Goal: Use online tool/utility: Utilize a website feature to perform a specific function

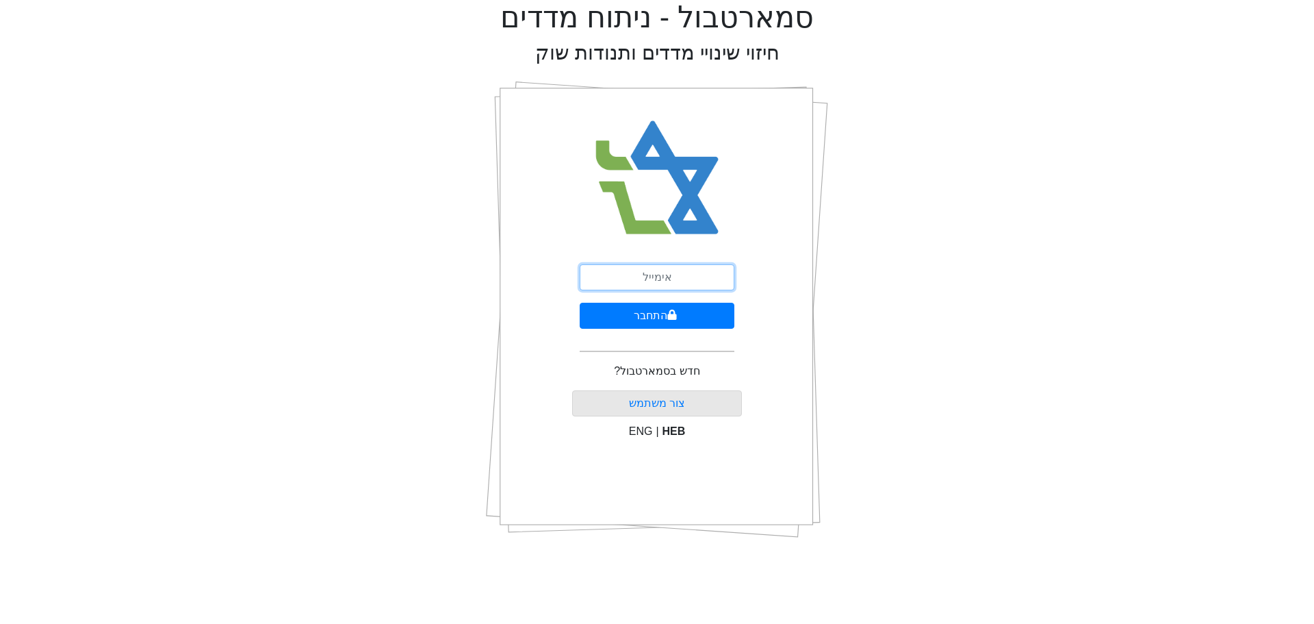
click at [652, 279] on input "email" at bounding box center [657, 277] width 155 height 26
click at [1120, 243] on div "סמארטבול - ניתוח מדדים חיזוי שינויי מדדים ותנודות שוק התחבר חדש בסמארטבול? צור …" at bounding box center [657, 274] width 1294 height 549
click at [645, 273] on input "email" at bounding box center [657, 277] width 155 height 26
type input "[EMAIL_ADDRESS][DOMAIN_NAME]"
click at [646, 313] on button "התחבר" at bounding box center [657, 316] width 155 height 26
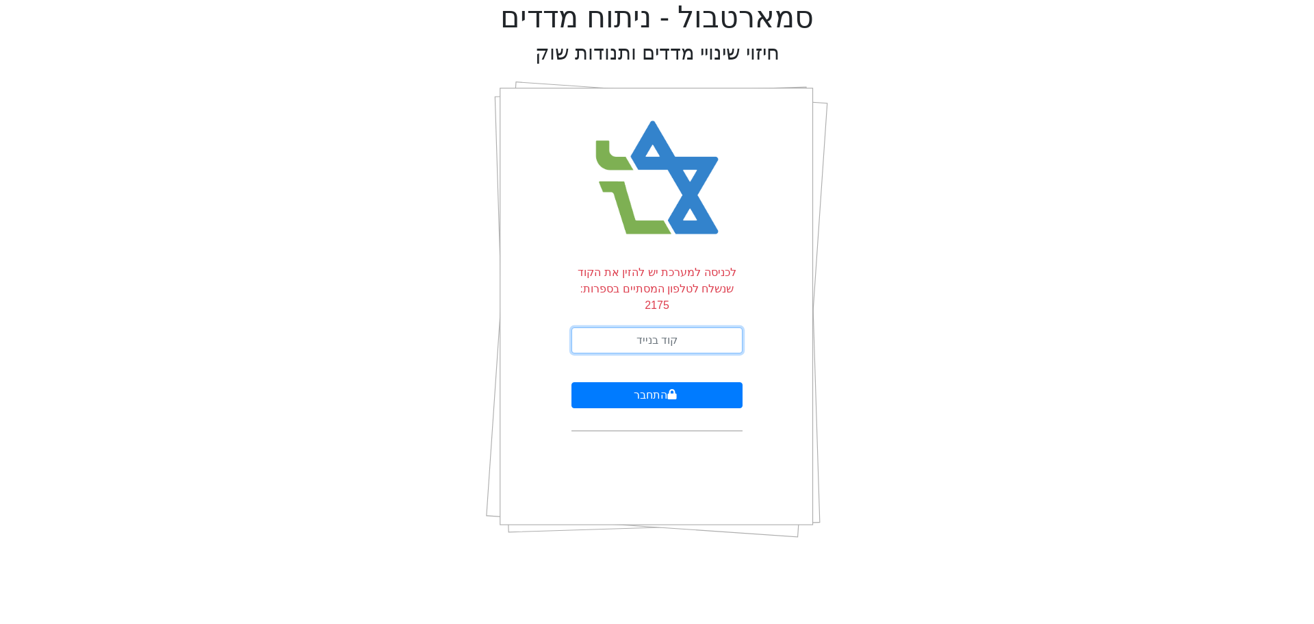
click at [678, 329] on input "text" at bounding box center [657, 340] width 171 height 26
type input "488982"
click at [617, 385] on button "התחבר" at bounding box center [657, 395] width 171 height 26
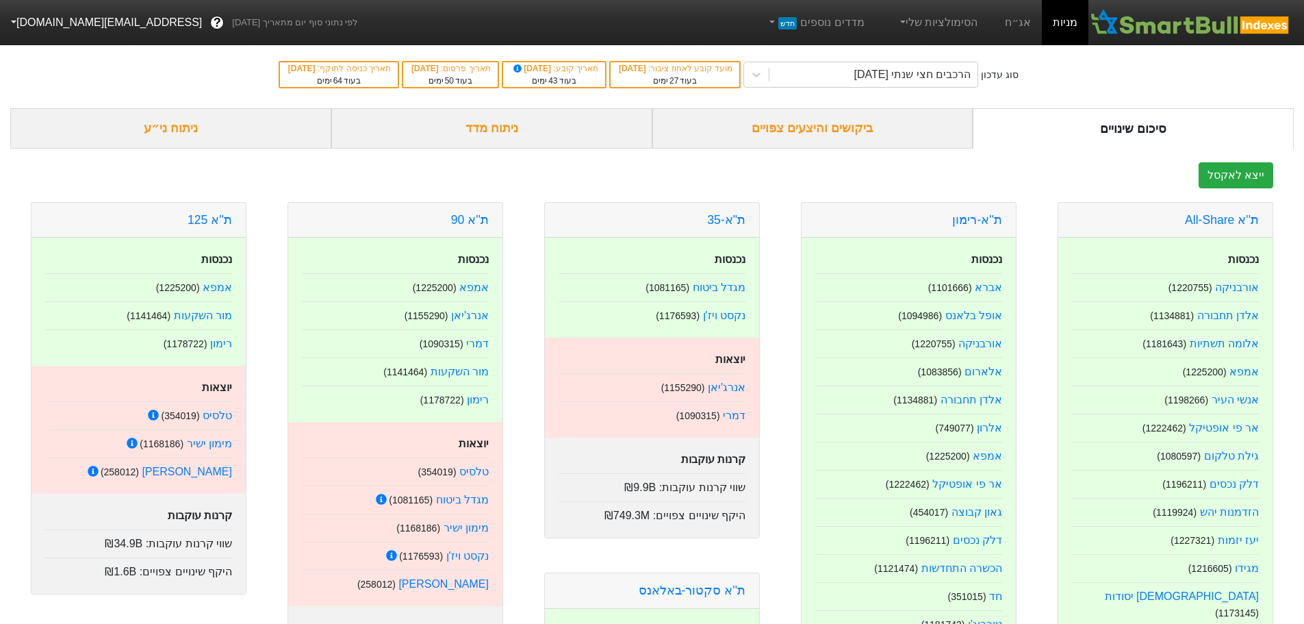
click at [689, 168] on div "ייצא לאקסל" at bounding box center [651, 175] width 1283 height 26
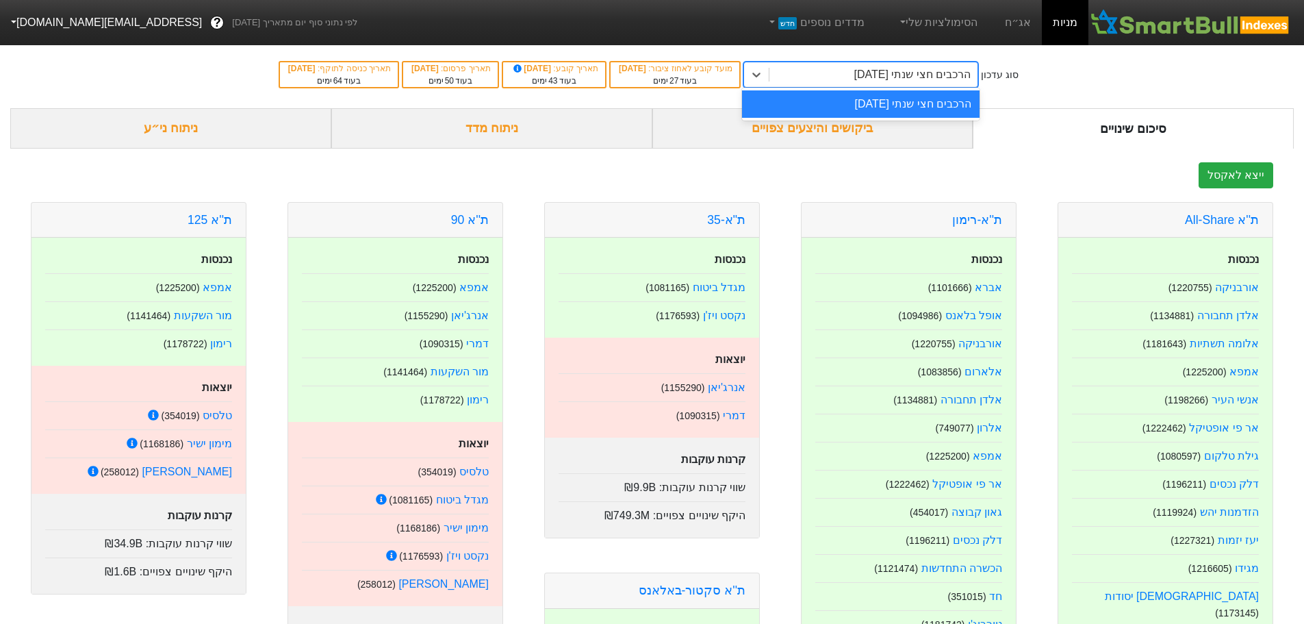
click at [923, 75] on div "הרכבים חצי שנתי [DATE]" at bounding box center [912, 74] width 117 height 16
click at [763, 73] on icon at bounding box center [757, 75] width 14 height 14
click at [942, 17] on link "הסימולציות שלי" at bounding box center [938, 22] width 92 height 27
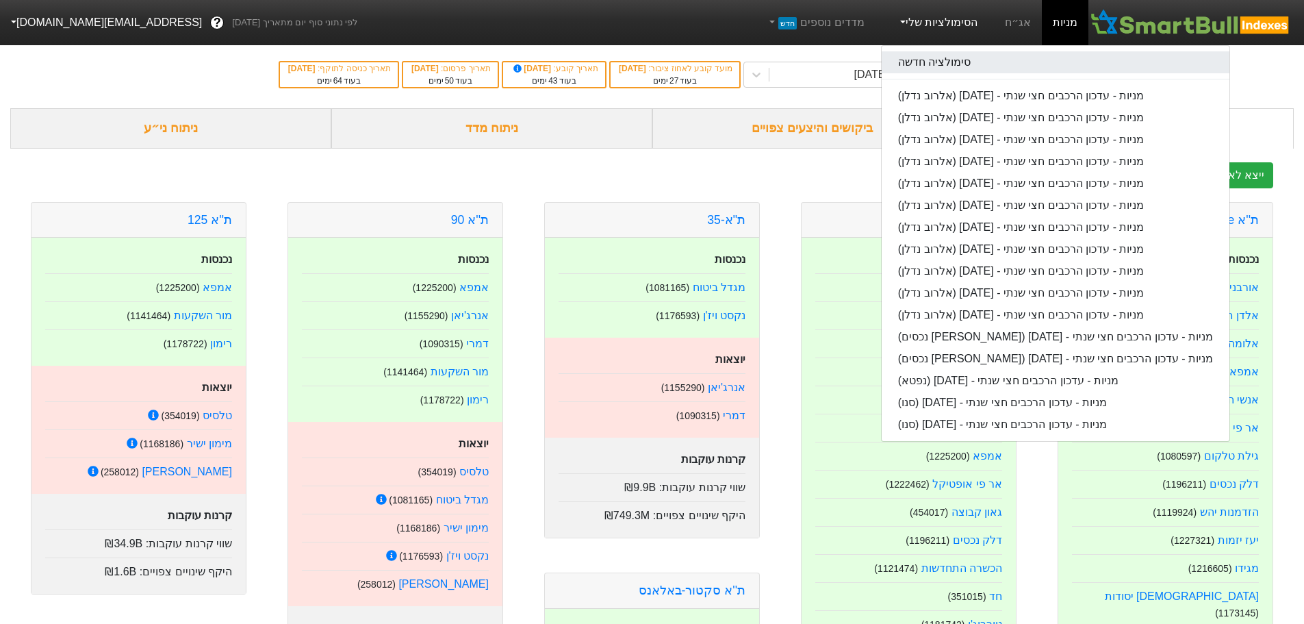
click at [969, 55] on link "סימולציה חדשה" at bounding box center [1056, 62] width 348 height 22
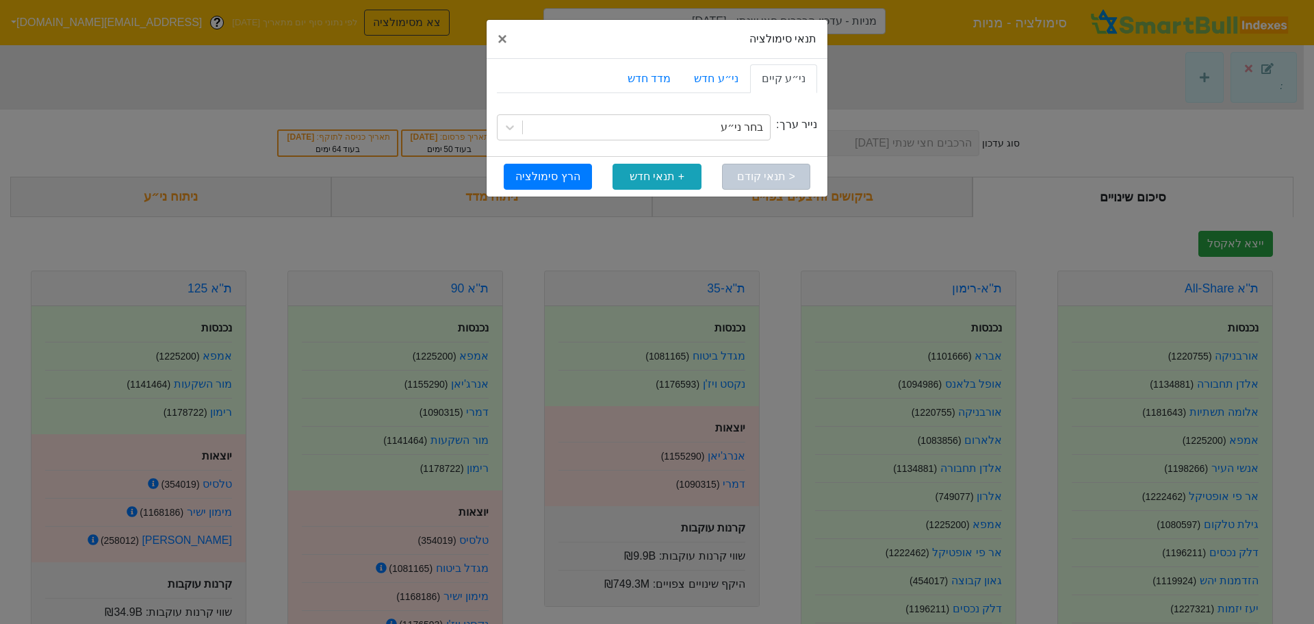
click at [716, 114] on div "נייר ערך: בחר ני״ע" at bounding box center [657, 127] width 320 height 57
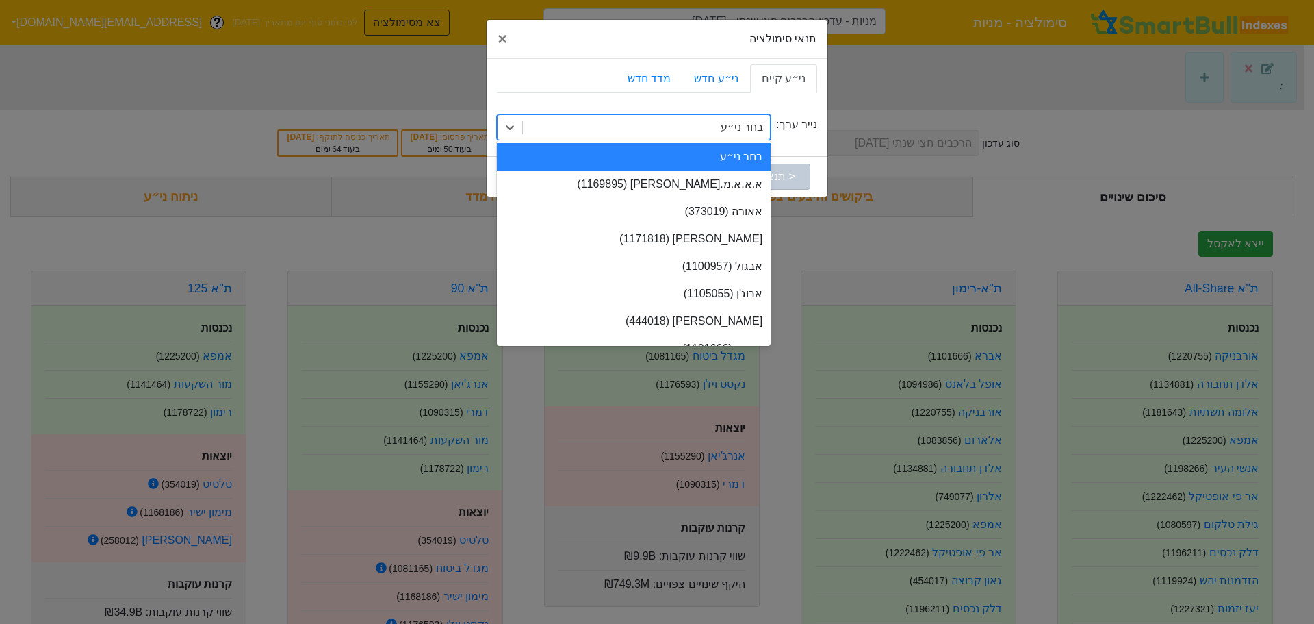
click at [717, 119] on div "בחר ני״ע" at bounding box center [646, 127] width 247 height 25
type input "י"
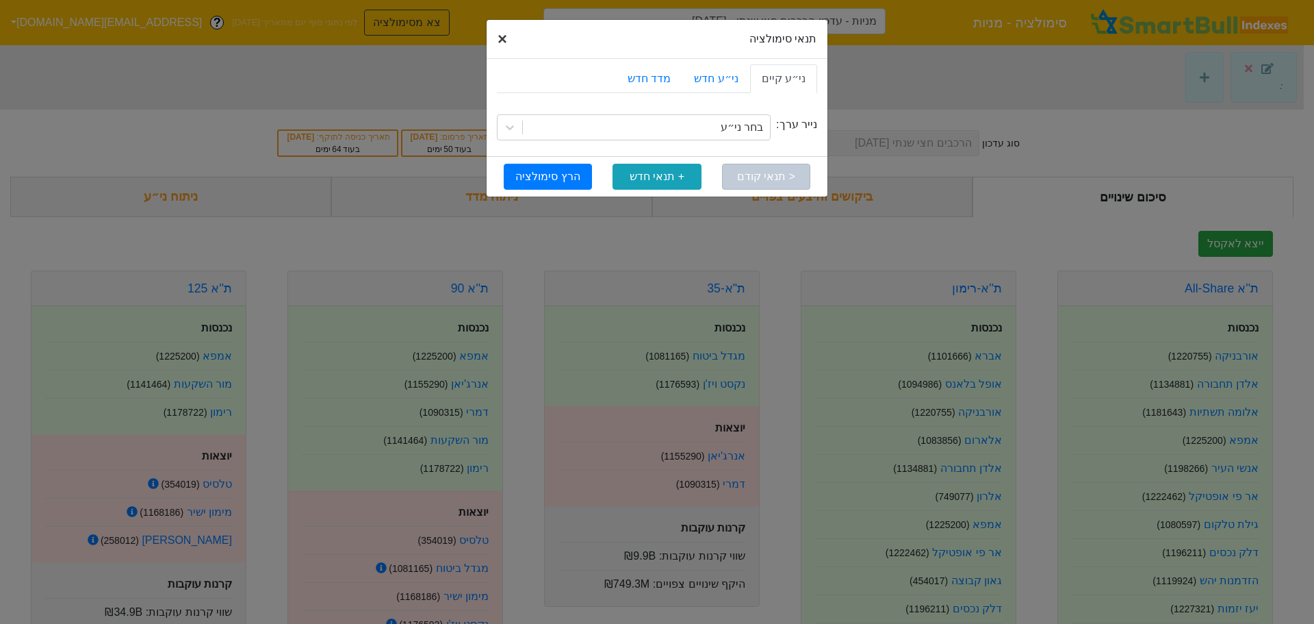
click at [509, 44] on button "× Close" at bounding box center [502, 39] width 31 height 38
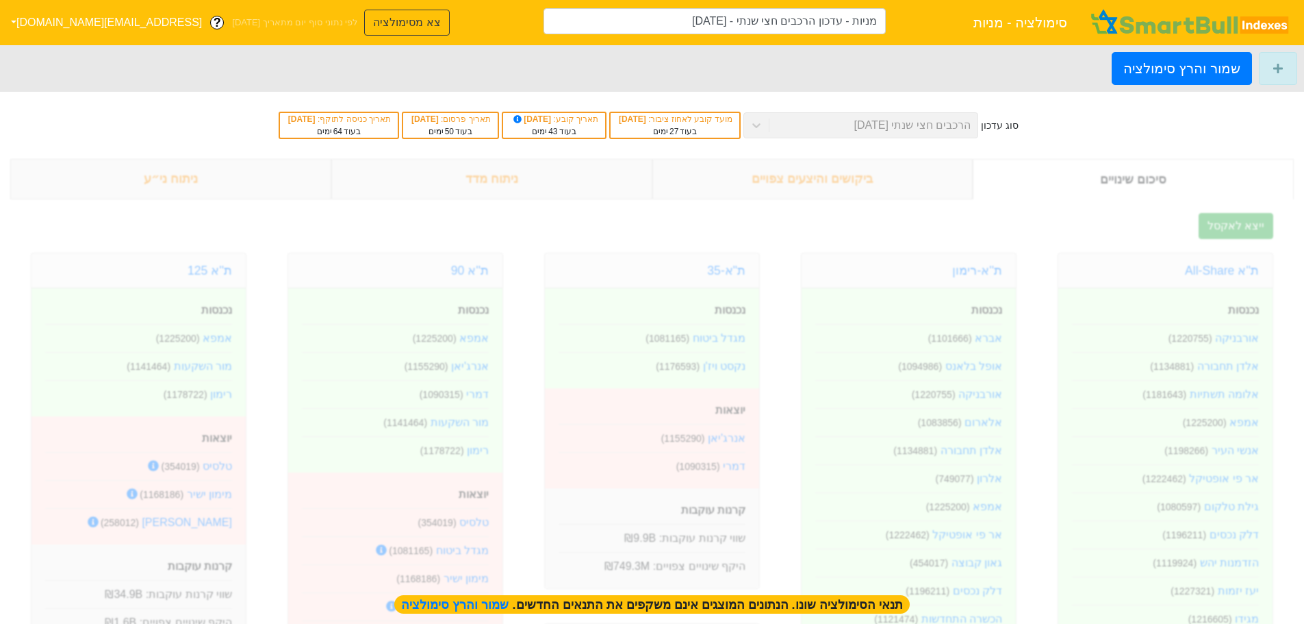
click at [631, 80] on div "שמור והרץ סימולציה" at bounding box center [652, 68] width 1304 height 47
click at [369, 21] on button "צא מסימולציה" at bounding box center [406, 23] width 85 height 26
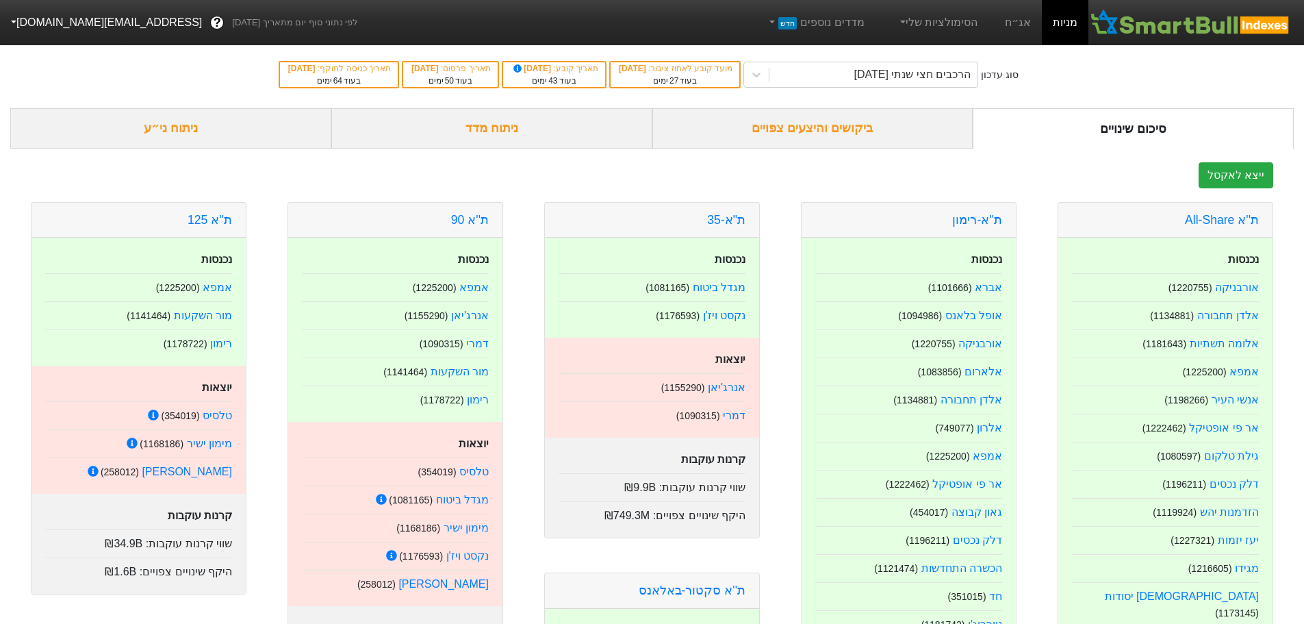
click at [197, 133] on div "ניתוח ני״ע" at bounding box center [170, 128] width 321 height 40
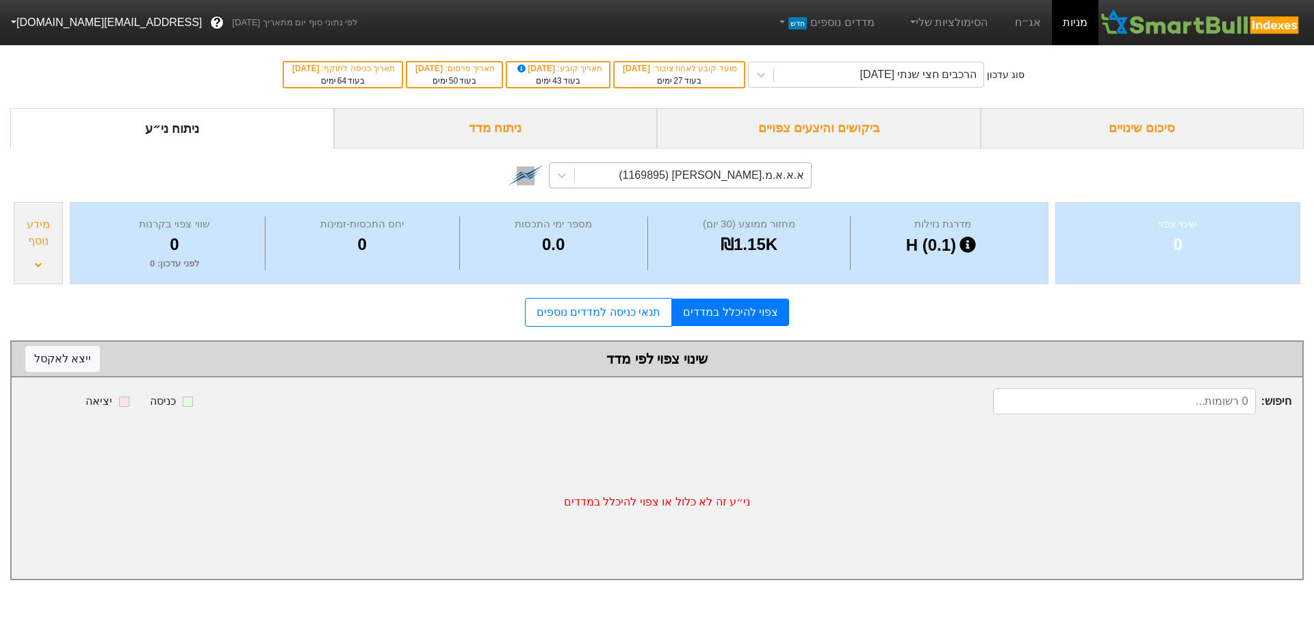
click at [710, 181] on div "א.א.א.מ.[PERSON_NAME] (1169895)" at bounding box center [711, 175] width 185 height 16
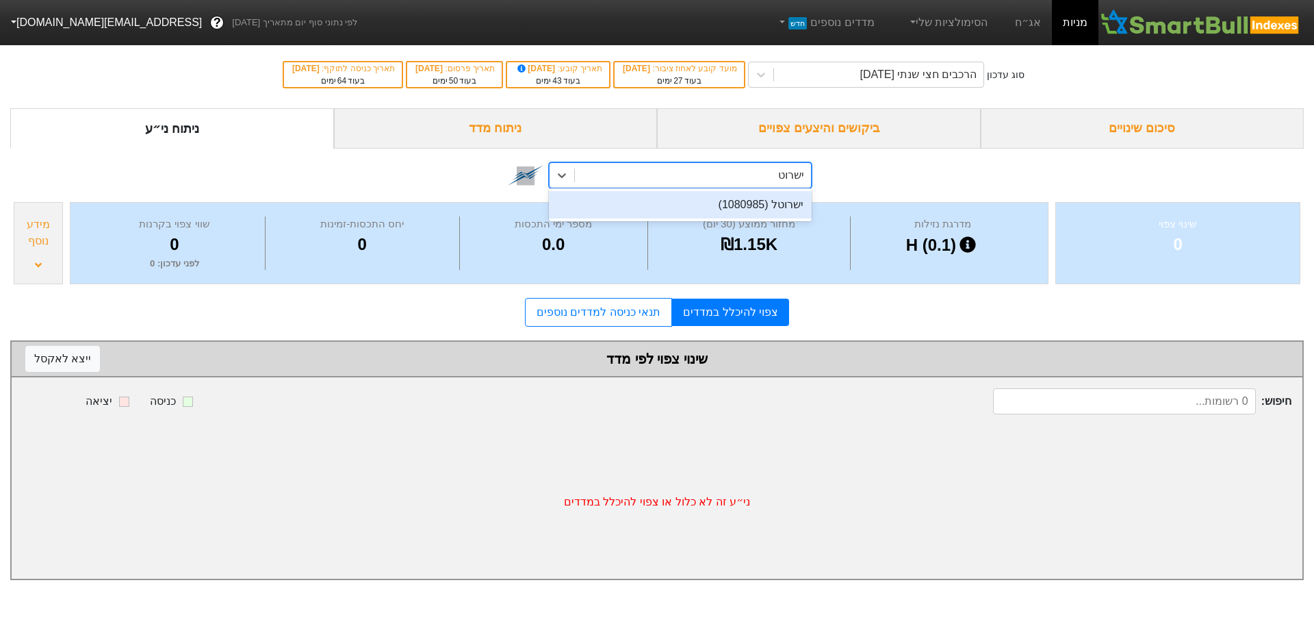
type input "ישרוטל"
click at [713, 218] on div "ישרוטל (1080985)" at bounding box center [680, 204] width 263 height 27
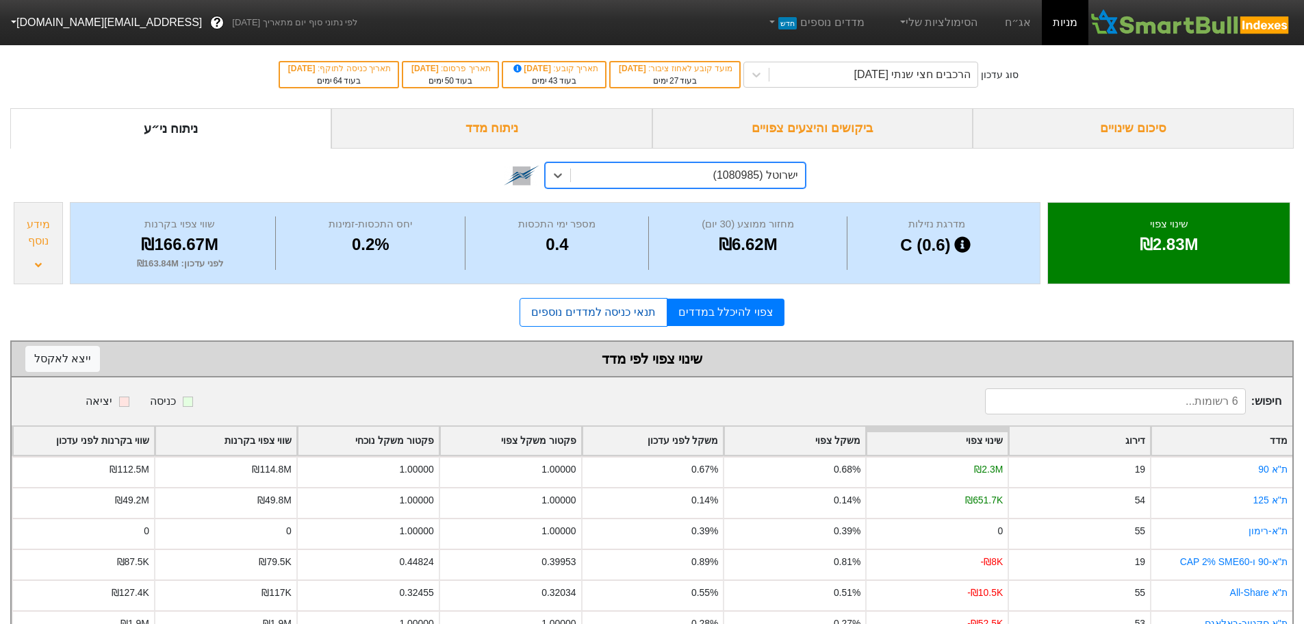
click at [601, 317] on link "תנאי כניסה למדדים נוספים" at bounding box center [593, 312] width 147 height 29
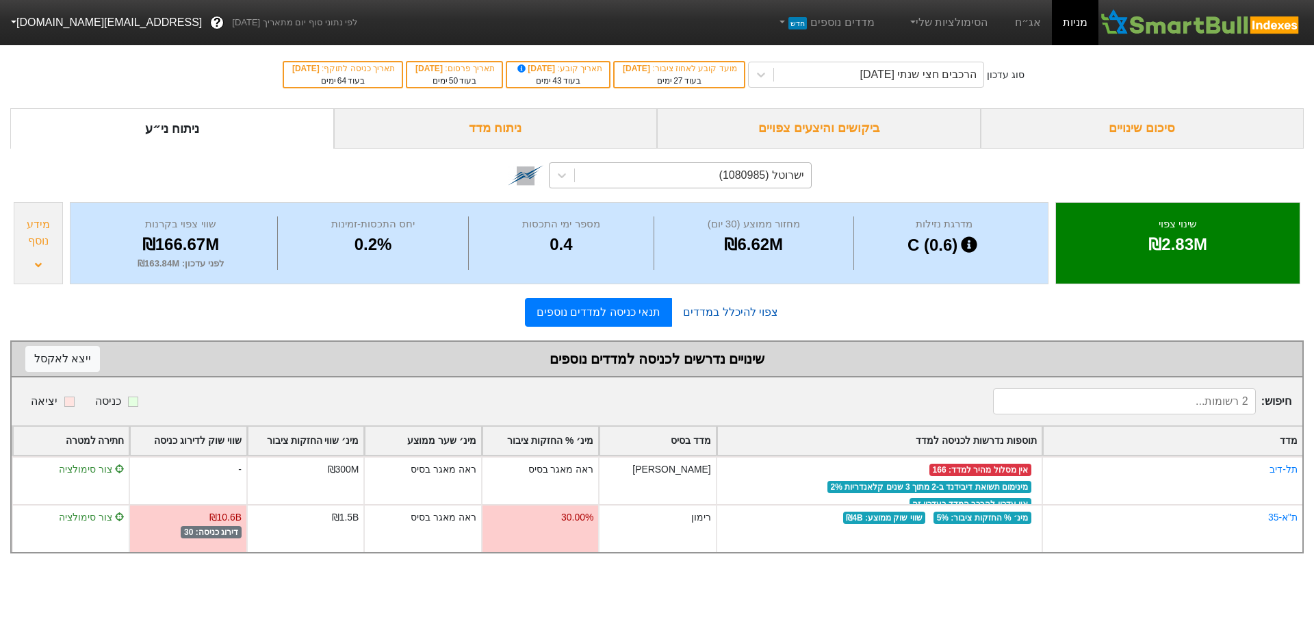
click at [725, 314] on link "צפוי להיכלל במדדים" at bounding box center [730, 311] width 117 height 27
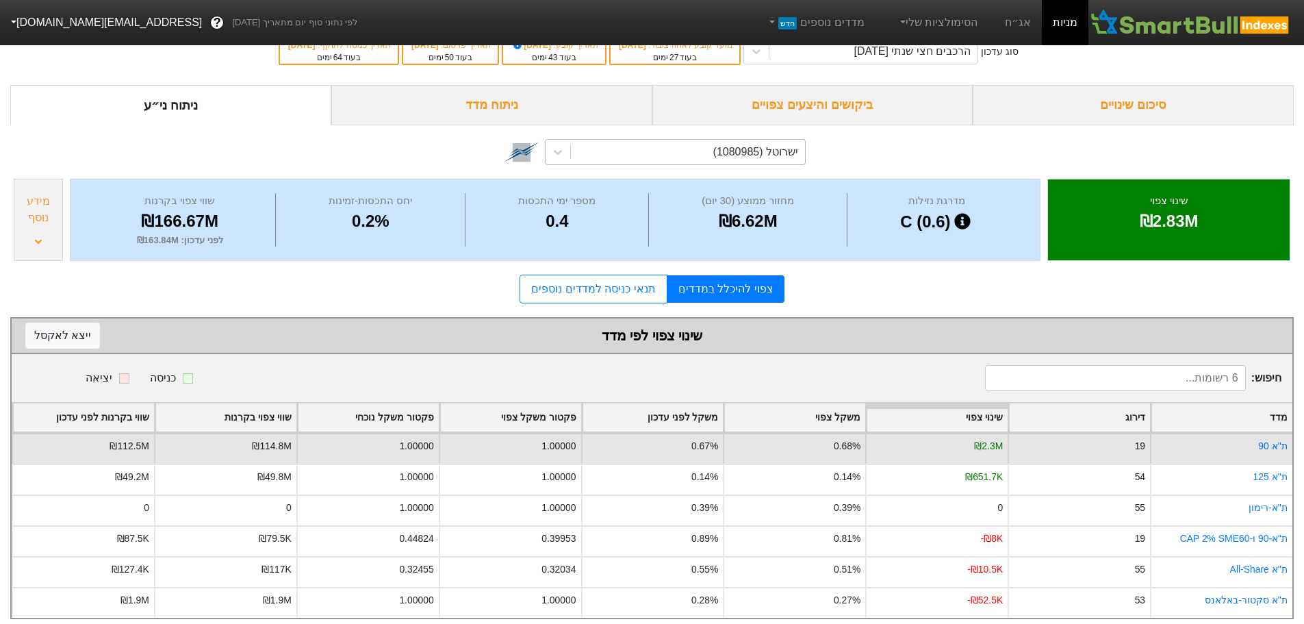
scroll to position [42, 0]
